Goal: Task Accomplishment & Management: Manage account settings

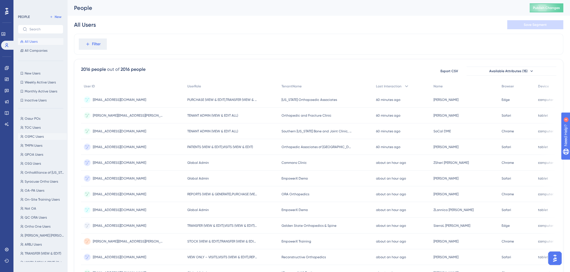
click at [31, 137] on span "OSMC Users" at bounding box center [34, 136] width 19 height 4
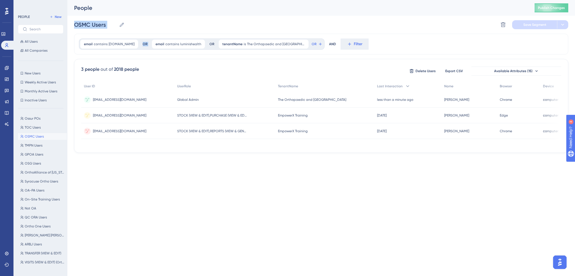
drag, startPoint x: 72, startPoint y: 28, endPoint x: 182, endPoint y: 55, distance: 113.1
click at [182, 55] on div "Performance Users Engagement Widgets Feedback Product Updates Knowledge Base AI…" at bounding box center [320, 81] width 507 height 162
click at [36, 31] on label at bounding box center [40, 29] width 45 height 9
click at [36, 31] on input "text" at bounding box center [43, 29] width 29 height 4
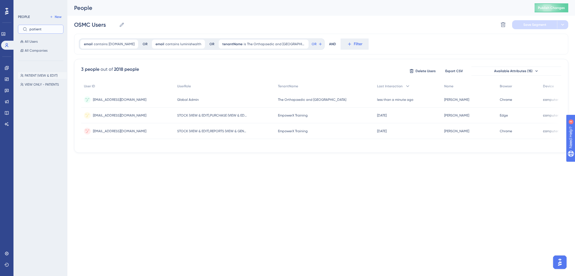
type input "patient"
click at [45, 74] on span "PATIENT (VIEW & EDIT)" at bounding box center [41, 75] width 33 height 4
type input "PATIENT (VIEW & EDIT)"
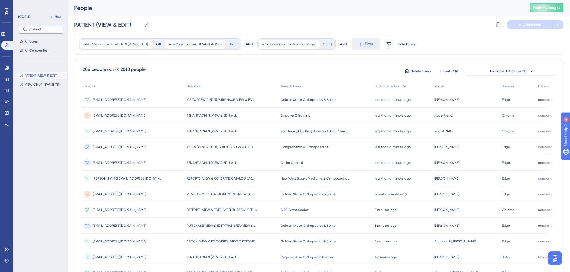
click at [36, 31] on input "patient" at bounding box center [43, 29] width 29 height 4
type input "visit"
click at [45, 85] on span "VISITS (VIEW & EDIT)" at bounding box center [40, 84] width 30 height 4
type input "VISITS (VIEW & EDIT)"
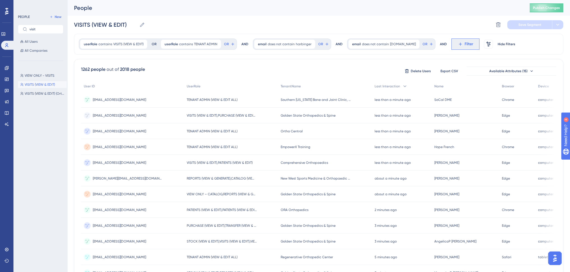
click at [458, 45] on icon at bounding box center [460, 44] width 5 height 5
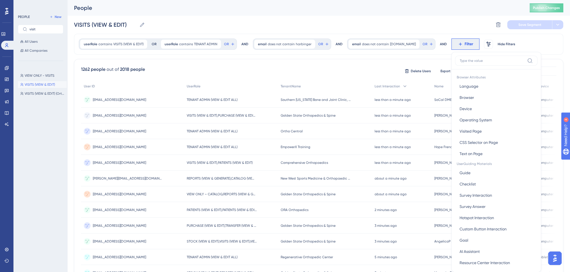
scroll to position [26, 0]
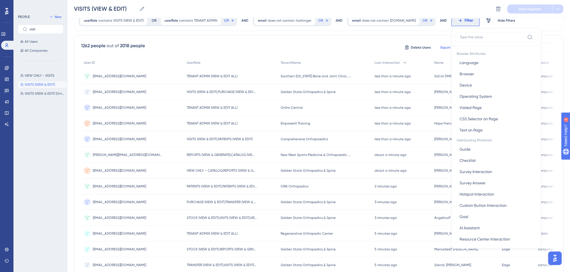
type input "d"
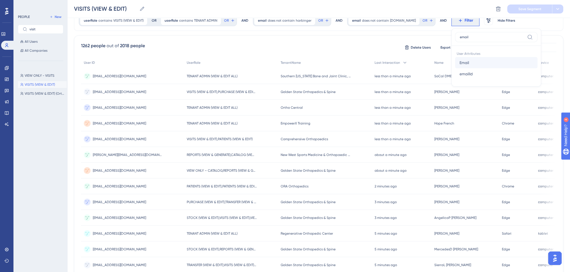
type input "email"
click at [474, 63] on button "Email Email" at bounding box center [496, 62] width 82 height 11
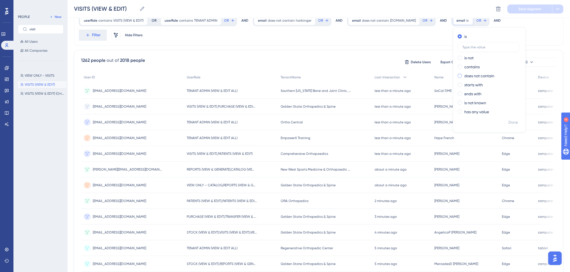
click at [470, 75] on label "does not contain" at bounding box center [480, 75] width 30 height 7
type input "[DOMAIN_NAME]"
click at [512, 120] on span "Done" at bounding box center [514, 122] width 10 height 7
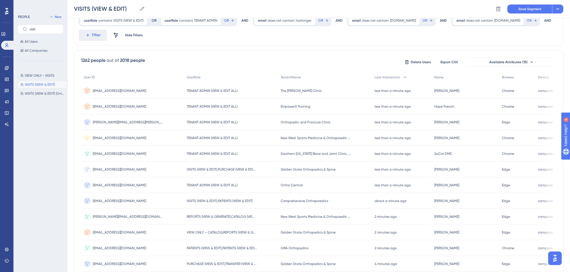
scroll to position [0, 0]
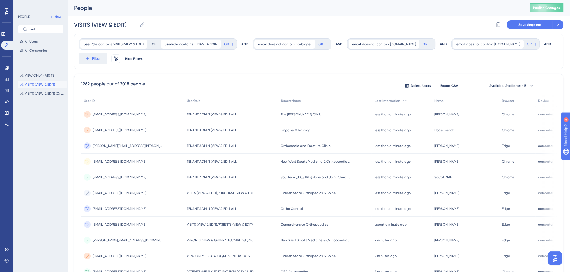
click at [545, 47] on div "AND" at bounding box center [548, 43] width 7 height 11
click at [97, 57] on span "Filter" at bounding box center [96, 58] width 9 height 7
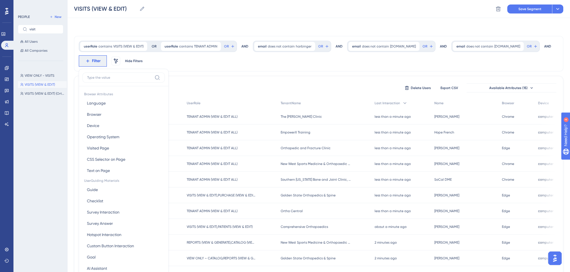
scroll to position [33, 0]
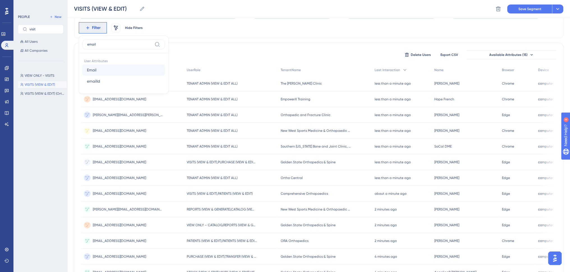
type input "email"
click at [110, 64] on button "Email Email" at bounding box center [123, 69] width 82 height 11
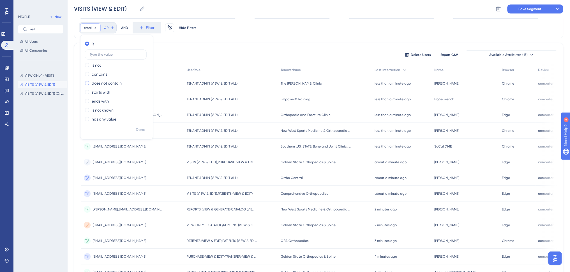
click at [112, 82] on label "does not contain" at bounding box center [107, 83] width 30 height 7
type input "luminishealth"
click at [140, 129] on span "Done" at bounding box center [141, 129] width 10 height 7
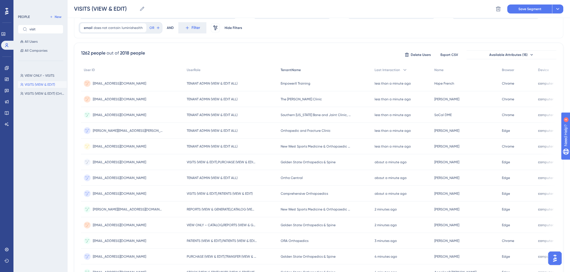
scroll to position [0, 0]
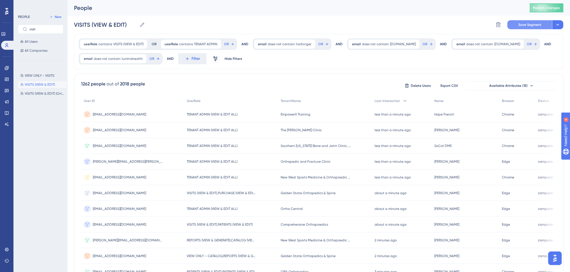
click at [536, 27] on span "Save Segment" at bounding box center [530, 24] width 23 height 4
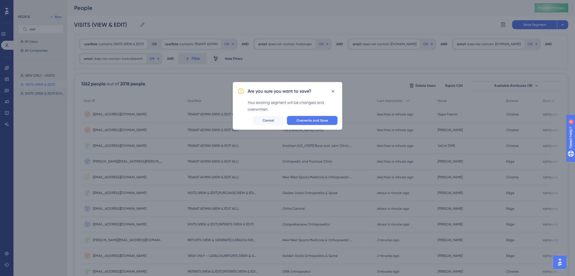
click at [308, 118] on span "Overwrite and Save" at bounding box center [311, 120] width 31 height 4
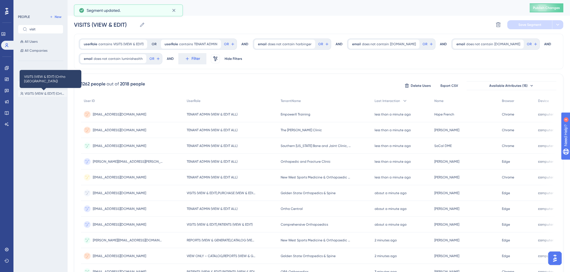
click at [40, 94] on span "VISITS (VIEW & EDIT) (Ortho [GEOGRAPHIC_DATA])" at bounding box center [45, 93] width 40 height 4
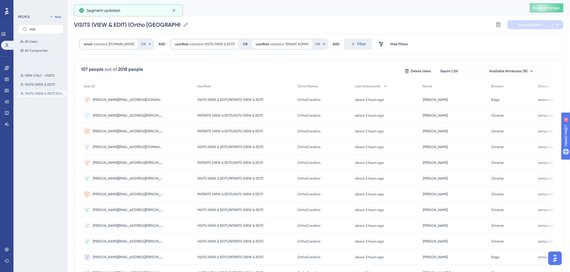
click at [183, 24] on icon at bounding box center [186, 25] width 6 height 6
click at [181, 24] on input "VISITS (VIEW & EDIT) (Ortho [GEOGRAPHIC_DATA])" at bounding box center [127, 25] width 107 height 8
drag, startPoint x: 135, startPoint y: 25, endPoint x: 167, endPoint y: 26, distance: 32.6
click at [167, 25] on input "VISITS (VIEW & EDIT) (Ortho [GEOGRAPHIC_DATA])" at bounding box center [127, 25] width 107 height 8
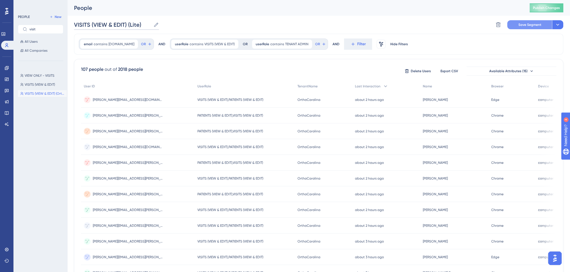
type input "VISITS (VIEW & EDIT) (Lite)"
click at [531, 23] on span "Save Segment" at bounding box center [530, 24] width 23 height 4
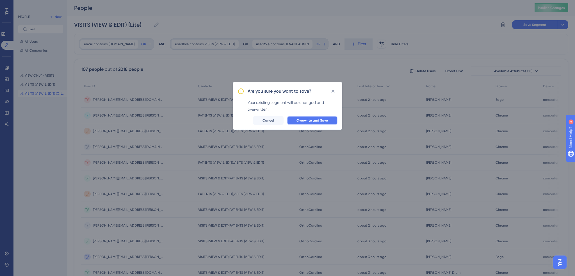
click at [314, 120] on span "Overwrite and Save" at bounding box center [311, 120] width 31 height 4
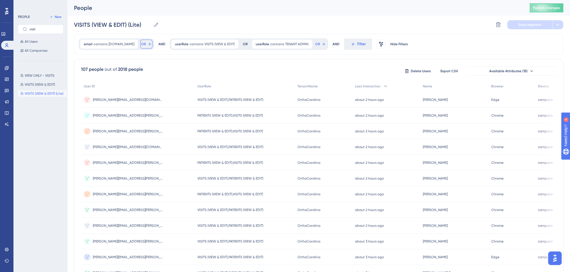
click at [146, 44] on span "OR" at bounding box center [143, 44] width 5 height 4
type input "email"
click at [181, 81] on button "Email Email" at bounding box center [185, 84] width 82 height 11
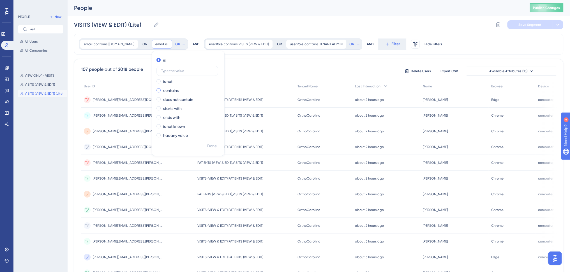
click at [172, 89] on label "contains" at bounding box center [170, 90] width 15 height 7
type input "[DOMAIN_NAME]"
click at [217, 144] on span "Done" at bounding box center [212, 146] width 10 height 7
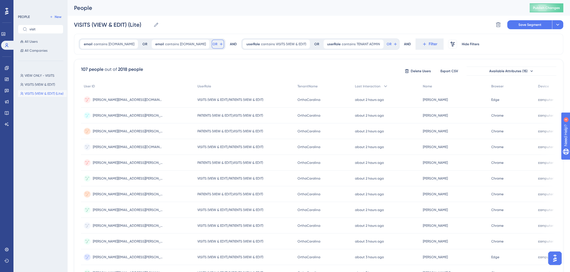
click at [213, 42] on span "OR" at bounding box center [215, 44] width 5 height 4
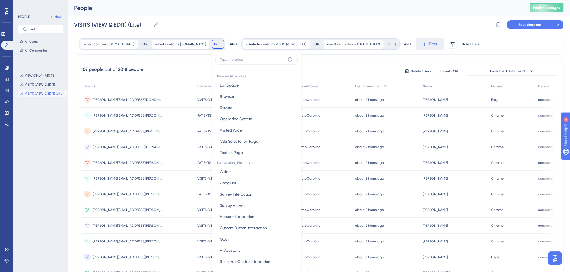
scroll to position [11, 0]
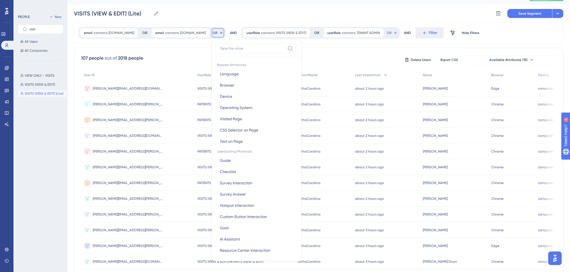
click at [220, 48] on input at bounding box center [252, 48] width 65 height 4
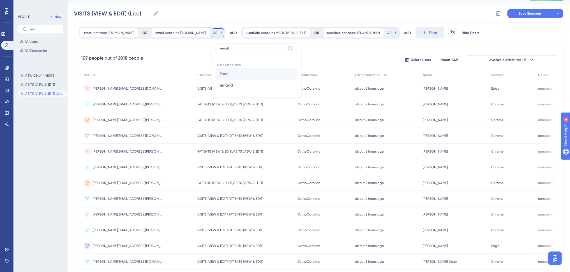
type input "email"
click at [220, 71] on span "Email" at bounding box center [225, 73] width 10 height 7
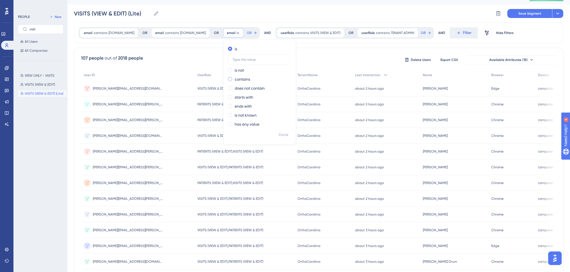
click at [235, 79] on label "contains" at bounding box center [242, 79] width 15 height 7
type input "luminishealth"
click at [279, 132] on span "Done" at bounding box center [284, 134] width 10 height 7
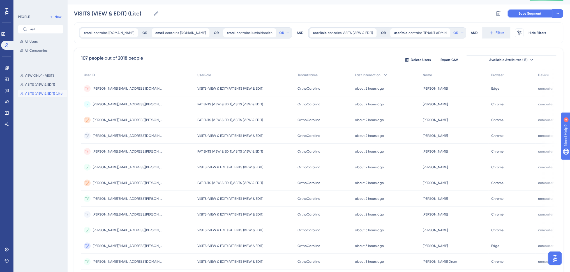
click at [530, 11] on span "Save Segment" at bounding box center [530, 13] width 23 height 4
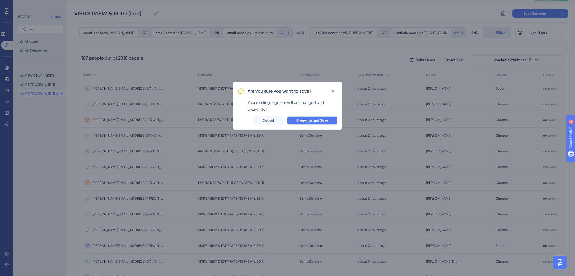
click at [316, 118] on span "Overwrite and Save" at bounding box center [311, 120] width 31 height 4
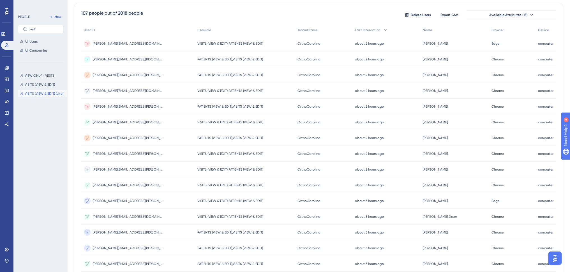
scroll to position [179, 0]
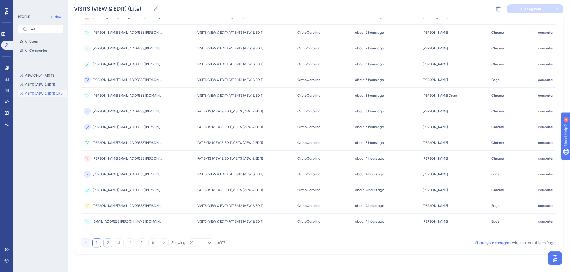
click at [106, 243] on button "2" at bounding box center [108, 242] width 9 height 9
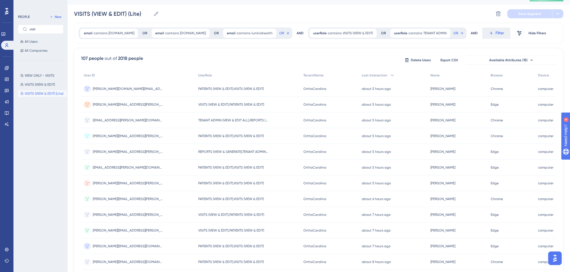
scroll to position [0, 0]
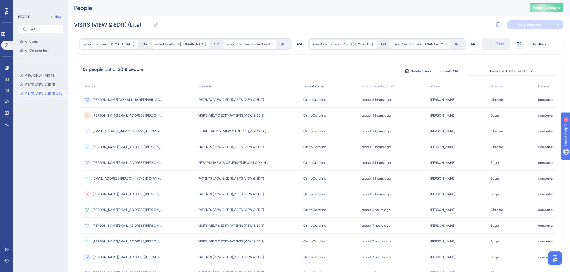
click at [312, 85] on span "TenantName" at bounding box center [314, 86] width 20 height 4
click at [327, 86] on div "TenantName" at bounding box center [330, 87] width 58 height 12
click at [460, 70] on button "Export CSV" at bounding box center [449, 71] width 28 height 9
drag, startPoint x: 6, startPoint y: 79, endPoint x: 27, endPoint y: 60, distance: 28.6
click at [7, 79] on icon at bounding box center [6, 79] width 4 height 4
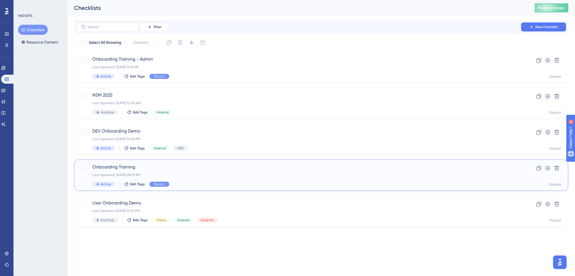
click at [207, 169] on span "Onboarding Training" at bounding box center [298, 167] width 412 height 7
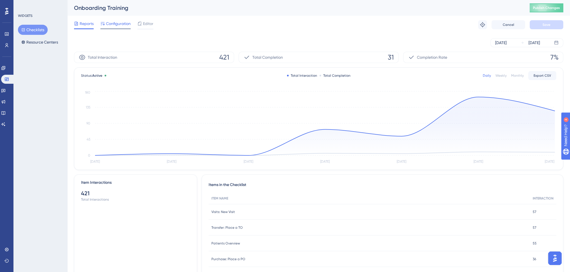
click at [113, 23] on span "Configuration" at bounding box center [118, 23] width 25 height 7
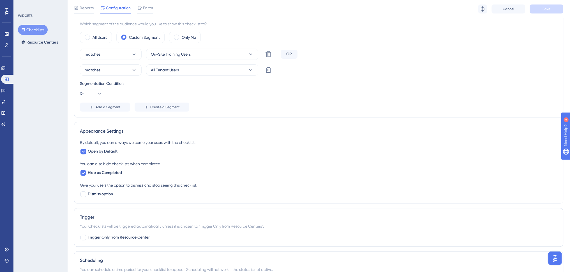
scroll to position [56, 0]
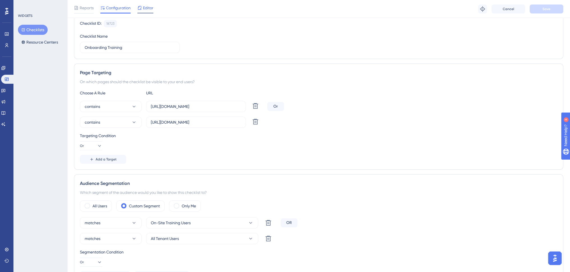
click at [144, 8] on span "Editor" at bounding box center [148, 7] width 10 height 7
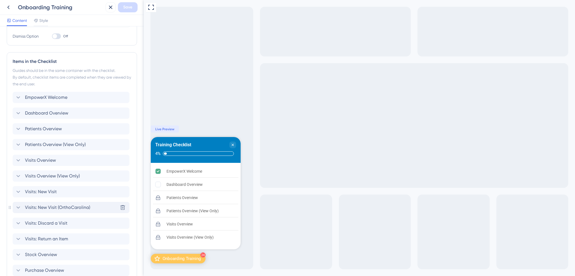
click at [51, 208] on span "Visits: New Visit (OrthoCarolina)" at bounding box center [57, 207] width 65 height 7
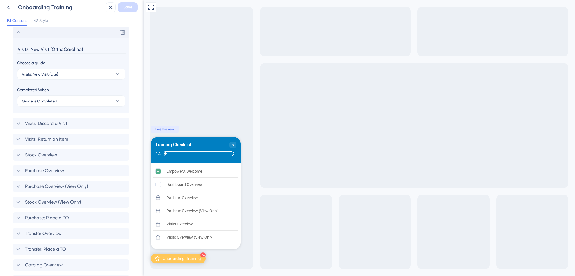
click at [58, 50] on input "Visits: New Visit (OrthoCarolina)" at bounding box center [71, 49] width 109 height 9
type input "Visits: New Visit (Lite)"
click at [126, 9] on span "Save" at bounding box center [127, 7] width 9 height 7
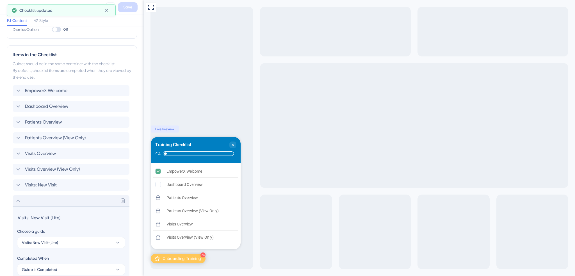
scroll to position [0, 0]
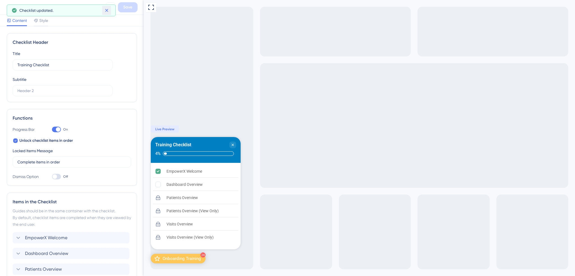
click at [107, 11] on icon at bounding box center [106, 10] width 3 height 3
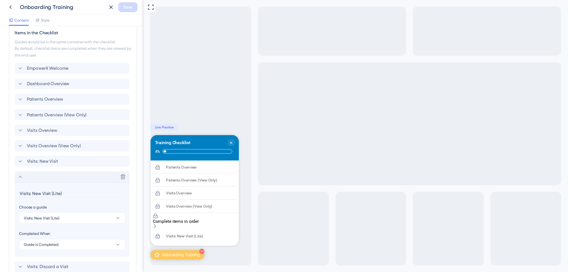
scroll to position [56, 0]
click at [114, 5] on button at bounding box center [111, 7] width 10 height 10
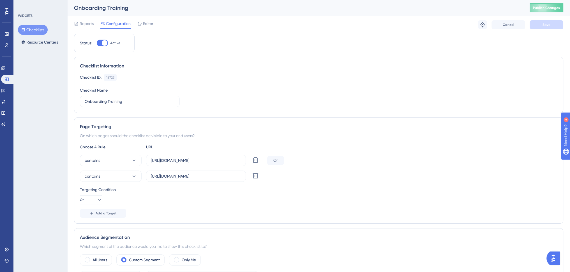
click at [38, 25] on button "Checklists" at bounding box center [33, 30] width 30 height 10
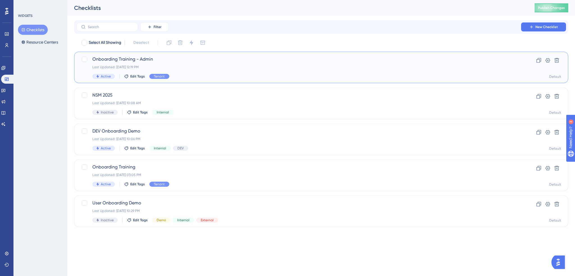
click at [190, 62] on span "Onboarding Training - Admin" at bounding box center [298, 59] width 412 height 7
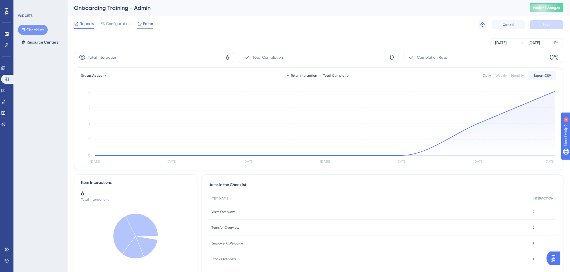
click at [148, 24] on span "Editor" at bounding box center [148, 23] width 10 height 7
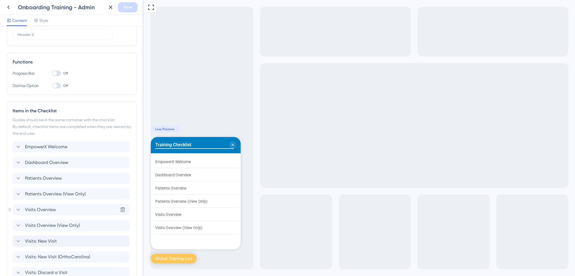
scroll to position [84, 0]
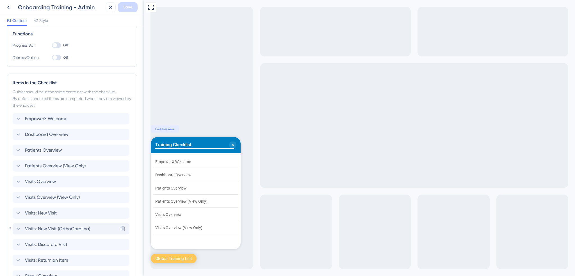
click at [60, 227] on span "Visits: New Visit (OrthoCarolina)" at bounding box center [57, 228] width 65 height 7
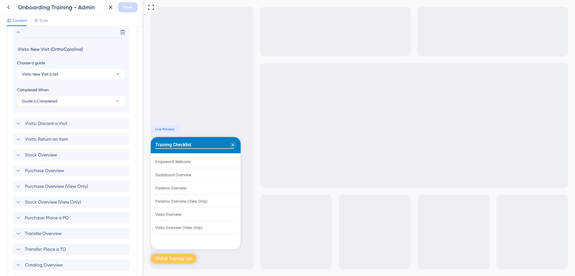
click at [62, 49] on input "Visits: New Visit (OrthoCarolina)" at bounding box center [71, 49] width 109 height 9
type input "Visits: New Visit (Lite)"
click at [129, 4] on span "Save" at bounding box center [127, 7] width 9 height 7
click at [106, 11] on icon at bounding box center [106, 10] width 3 height 3
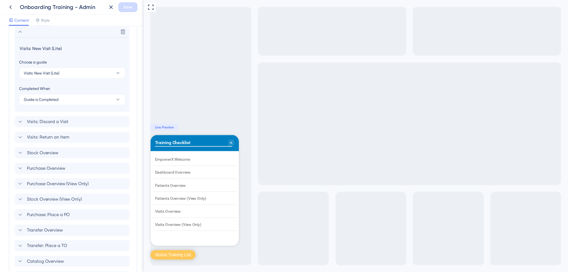
scroll to position [84, 0]
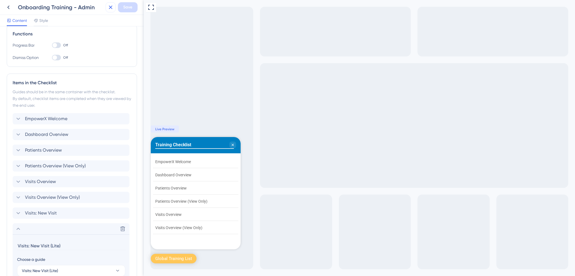
click at [110, 7] on icon at bounding box center [111, 8] width 4 height 4
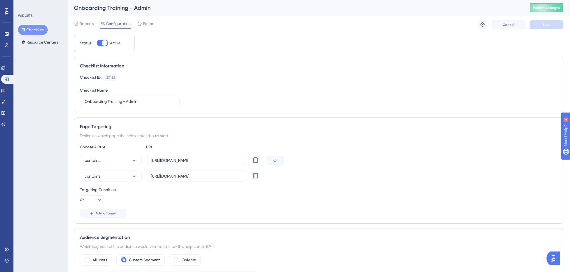
click at [30, 30] on button "Checklists" at bounding box center [33, 30] width 30 height 10
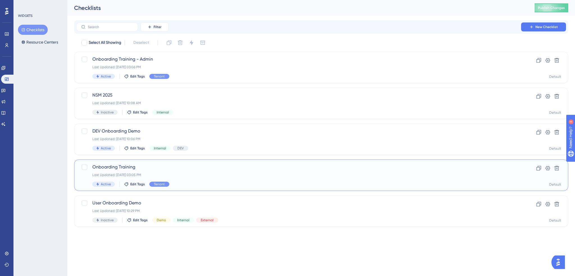
click at [173, 167] on span "Onboarding Training" at bounding box center [298, 167] width 412 height 7
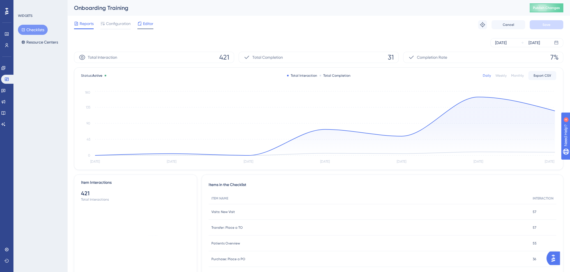
click at [150, 24] on span "Editor" at bounding box center [148, 23] width 10 height 7
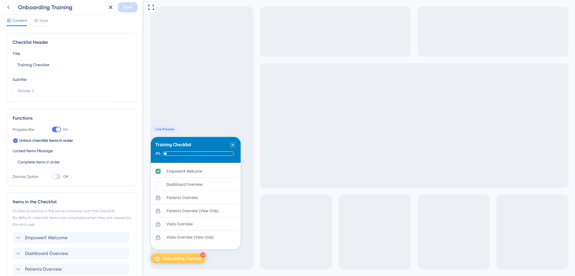
click at [8, 8] on icon at bounding box center [8, 7] width 7 height 7
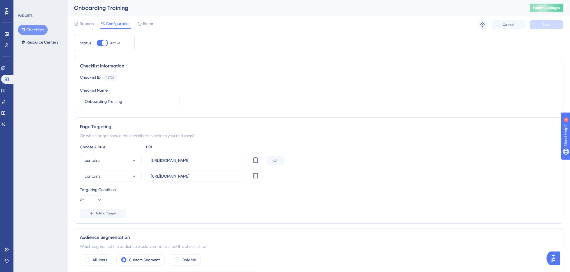
click at [552, 6] on span "Publish Changes" at bounding box center [546, 8] width 27 height 4
click at [3, 69] on link at bounding box center [3, 67] width 4 height 9
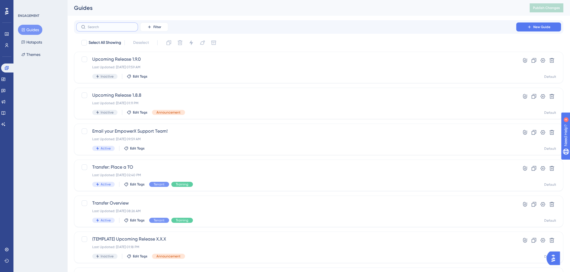
click at [103, 26] on input "text" at bounding box center [110, 27] width 45 height 4
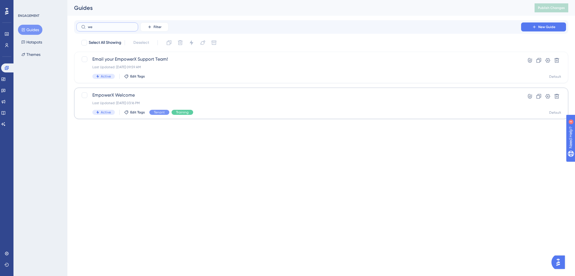
type input "we"
click at [293, 96] on span "EmpowerX Welcome" at bounding box center [298, 95] width 412 height 7
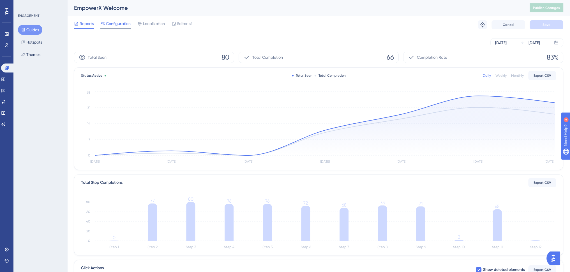
click at [125, 23] on span "Configuration" at bounding box center [118, 23] width 25 height 7
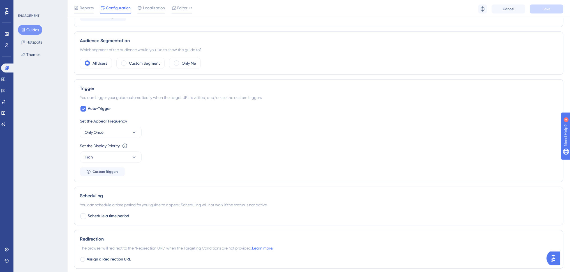
scroll to position [253, 0]
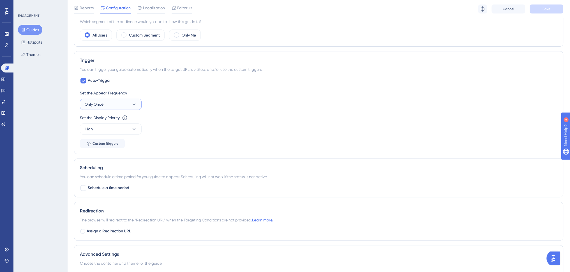
click at [116, 106] on button "Only Once" at bounding box center [111, 103] width 62 height 11
click at [55, 128] on div "ENGAGEMENT Guides Hotspots Themes" at bounding box center [40, 136] width 54 height 272
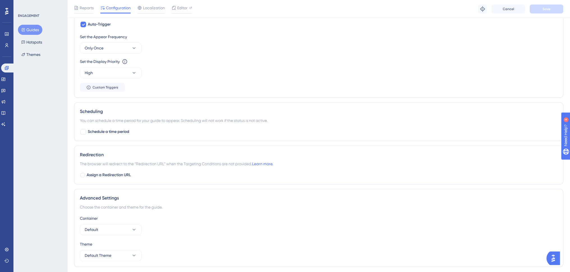
scroll to position [325, 0]
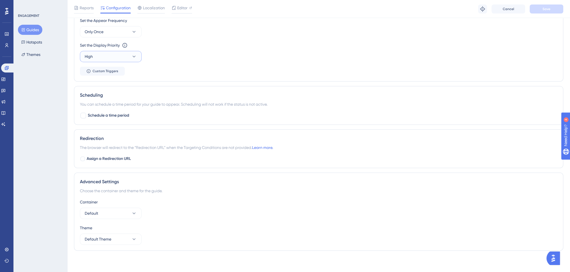
click at [115, 54] on button "High" at bounding box center [111, 56] width 62 height 11
click at [59, 81] on div "ENGAGEMENT Guides Hotspots Themes" at bounding box center [40, 136] width 54 height 272
